Goal: Transaction & Acquisition: Purchase product/service

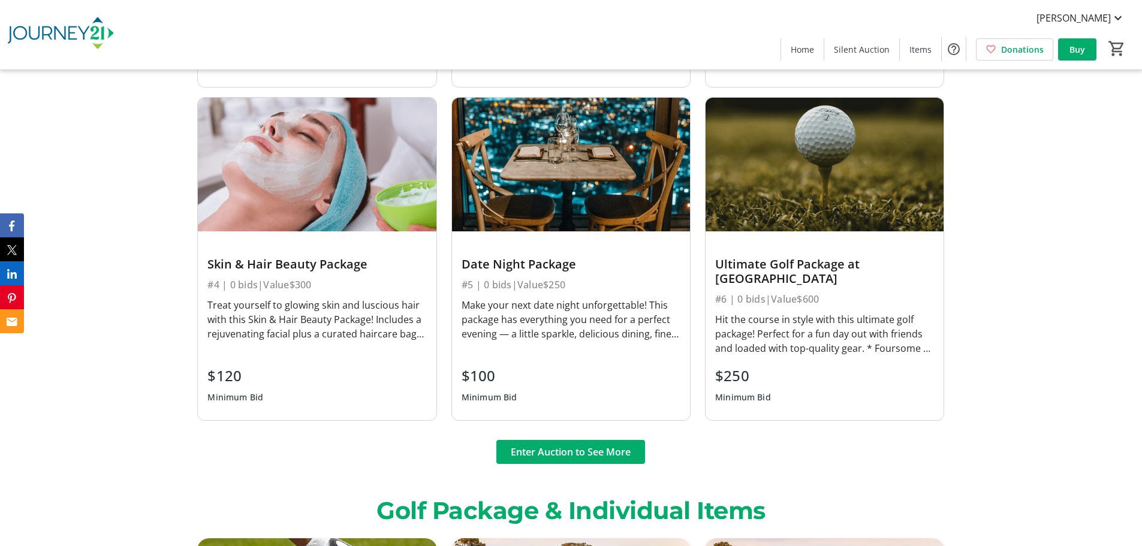
scroll to position [1438, 0]
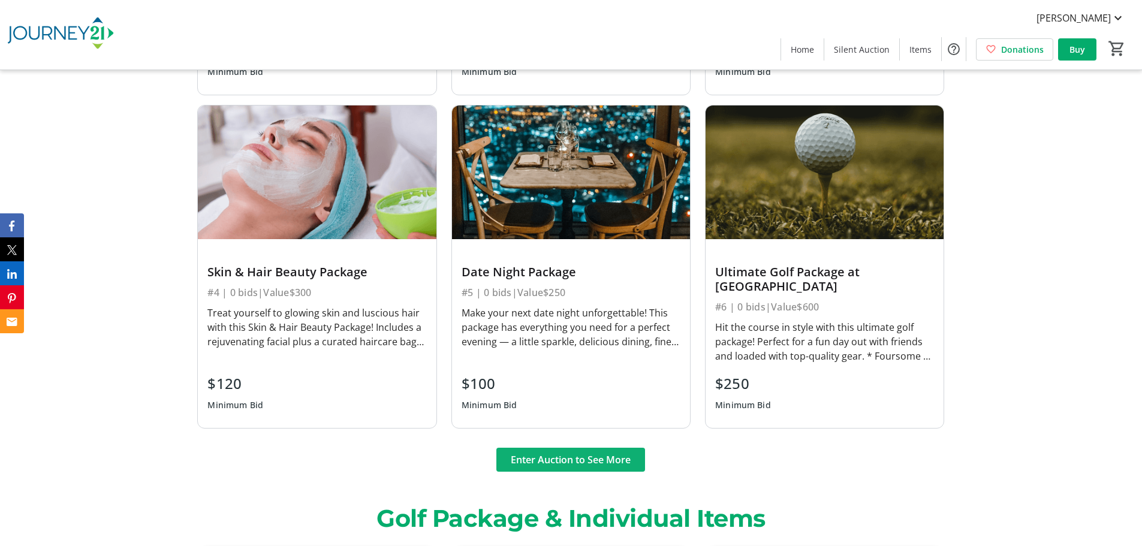
click at [581, 452] on span "Enter Auction to See More" at bounding box center [571, 459] width 120 height 14
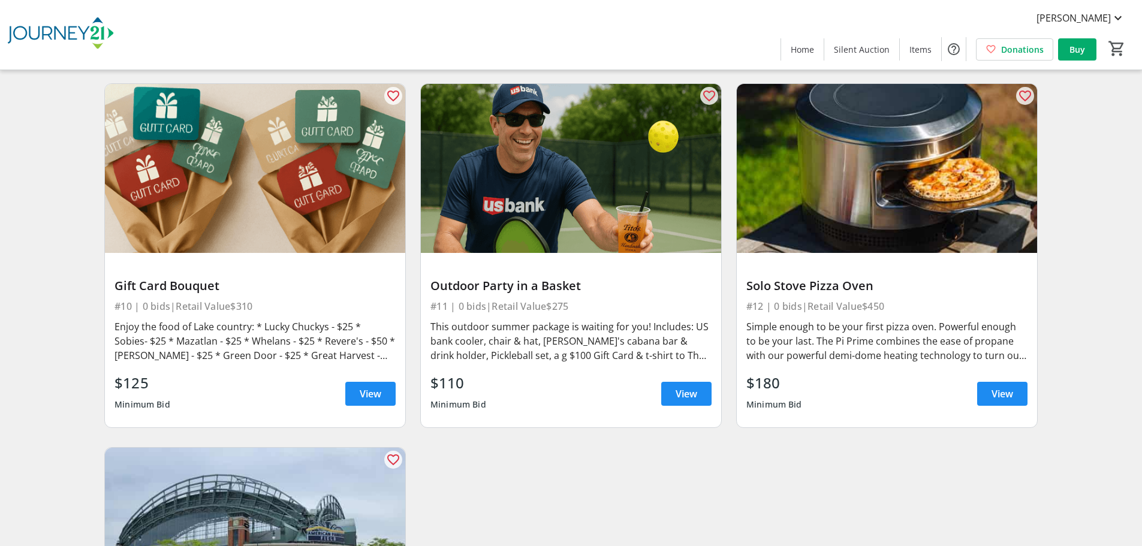
scroll to position [1192, 0]
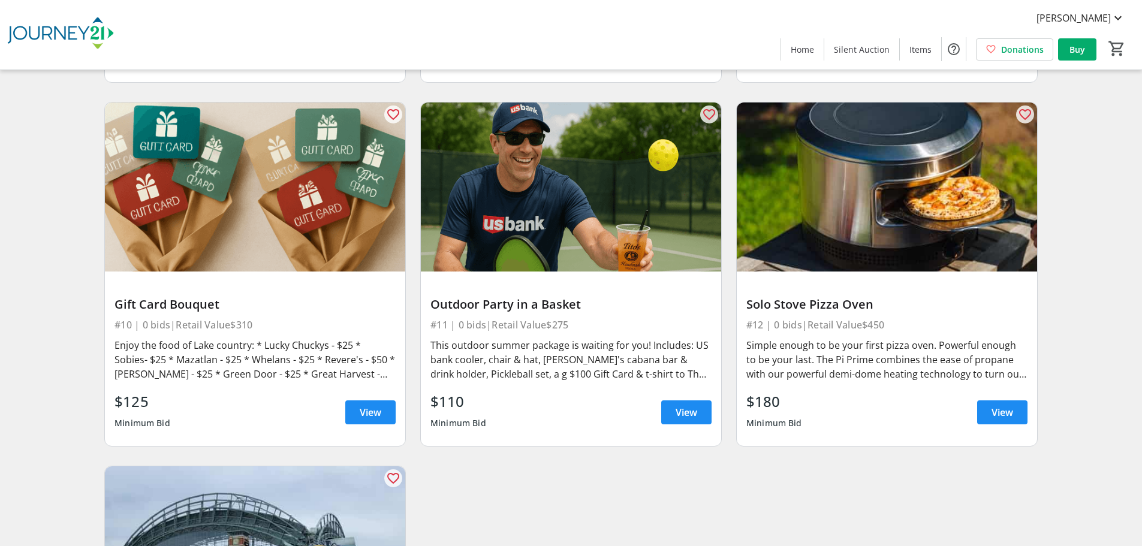
click at [777, 305] on div "Solo Stove Pizza Oven" at bounding box center [886, 304] width 281 height 14
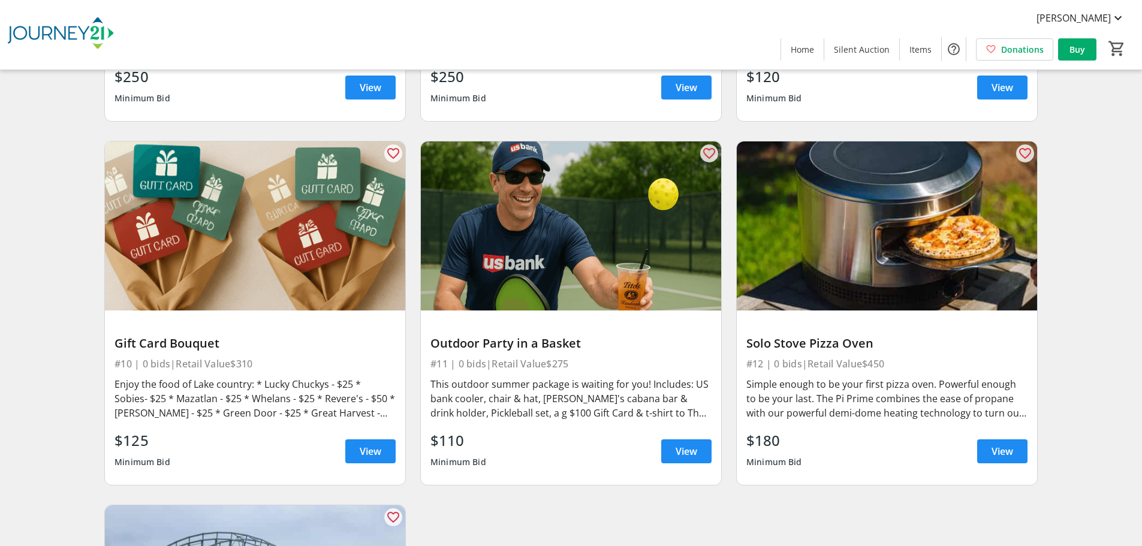
scroll to position [1132, 0]
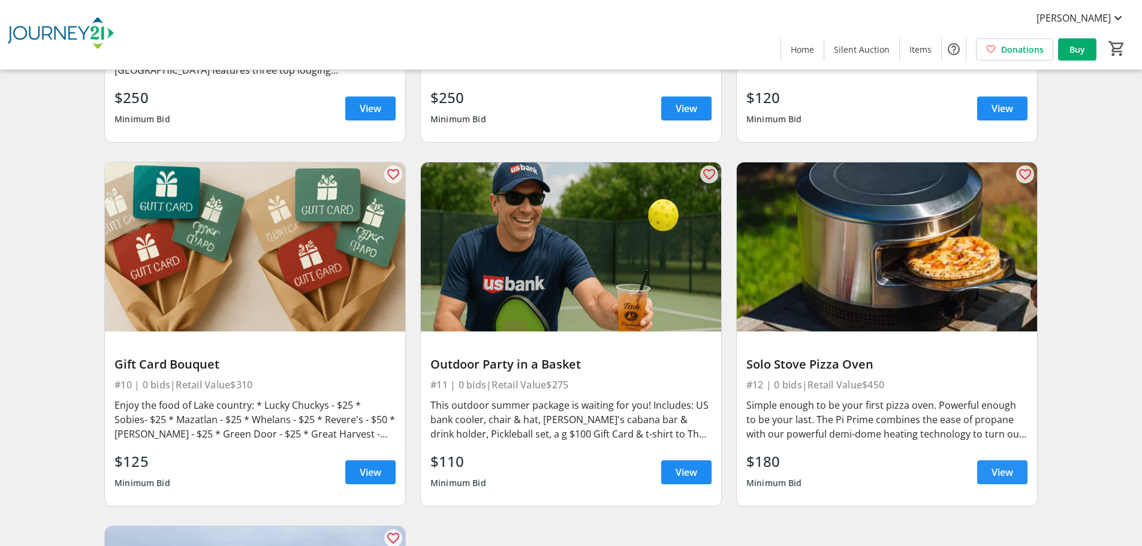
click at [1009, 470] on span "View" at bounding box center [1002, 472] width 22 height 14
